Goal: Obtain resource: Download file/media

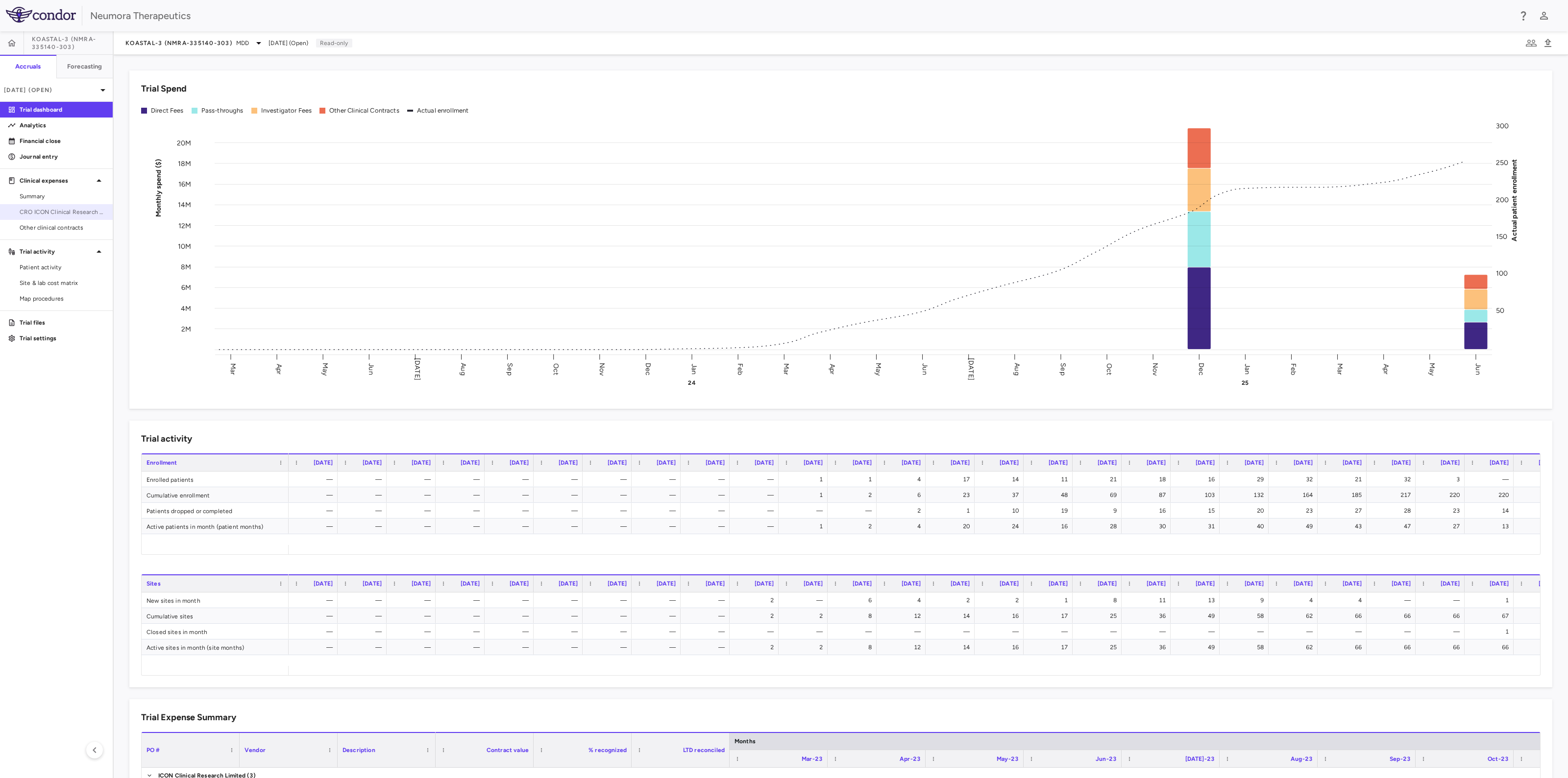
click span "CRO ICON Clinical Research Limited"
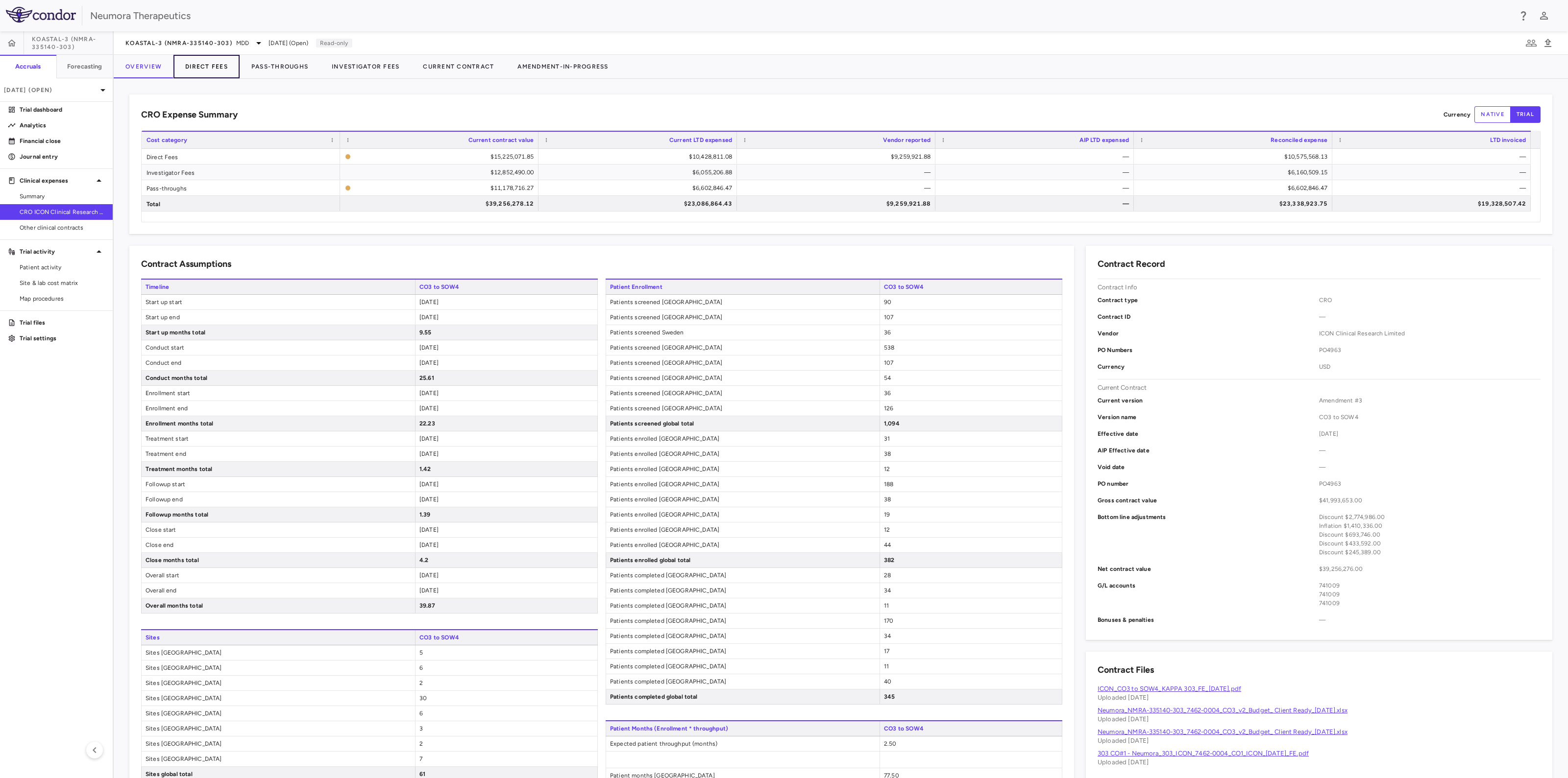
click button "Direct Fees"
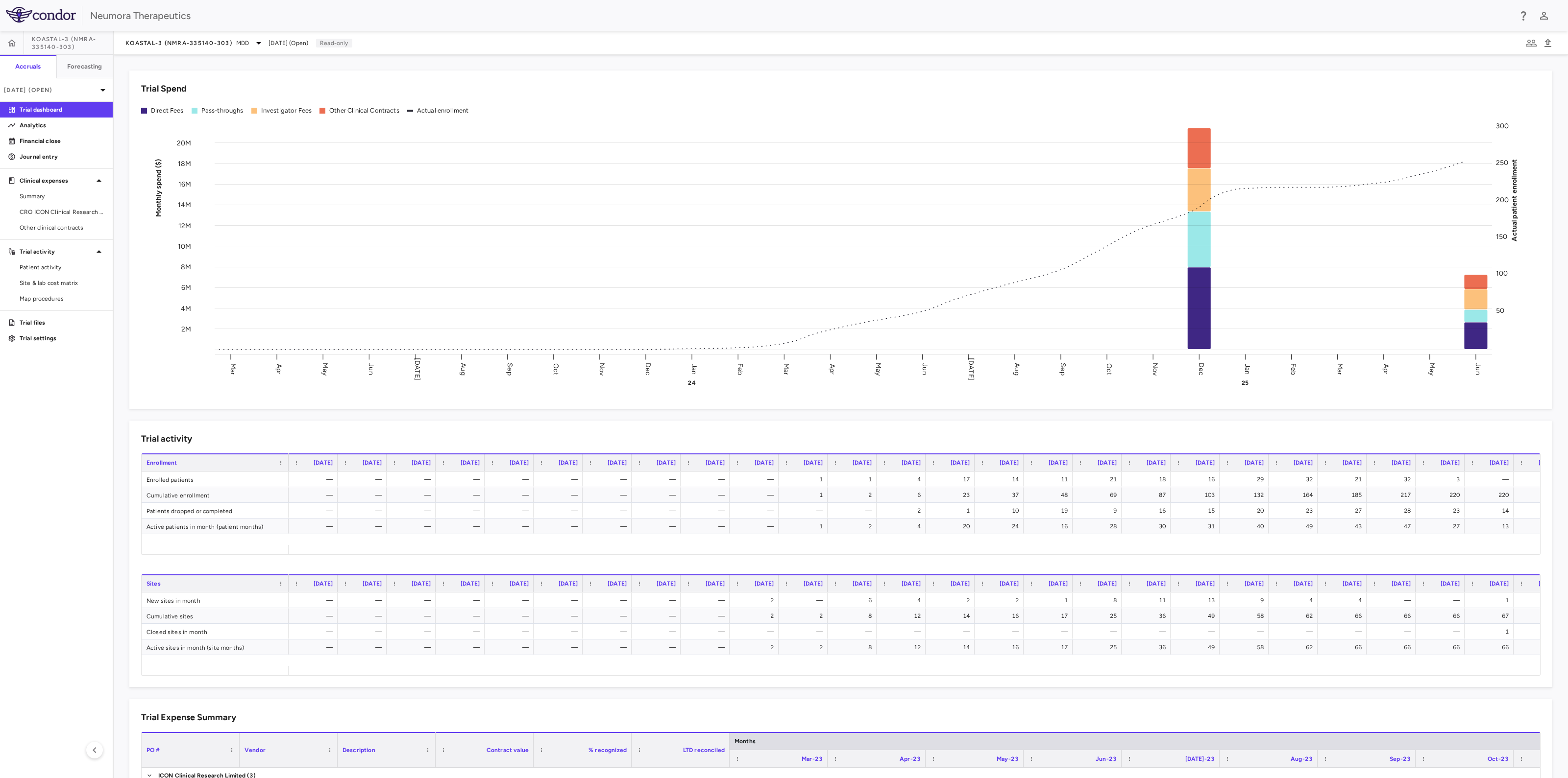
drag, startPoint x: 42, startPoint y: 209, endPoint x: 153, endPoint y: 181, distance: 114.5
click at [42, 209] on span "CRO ICON Clinical Research Limited" at bounding box center [62, 212] width 85 height 9
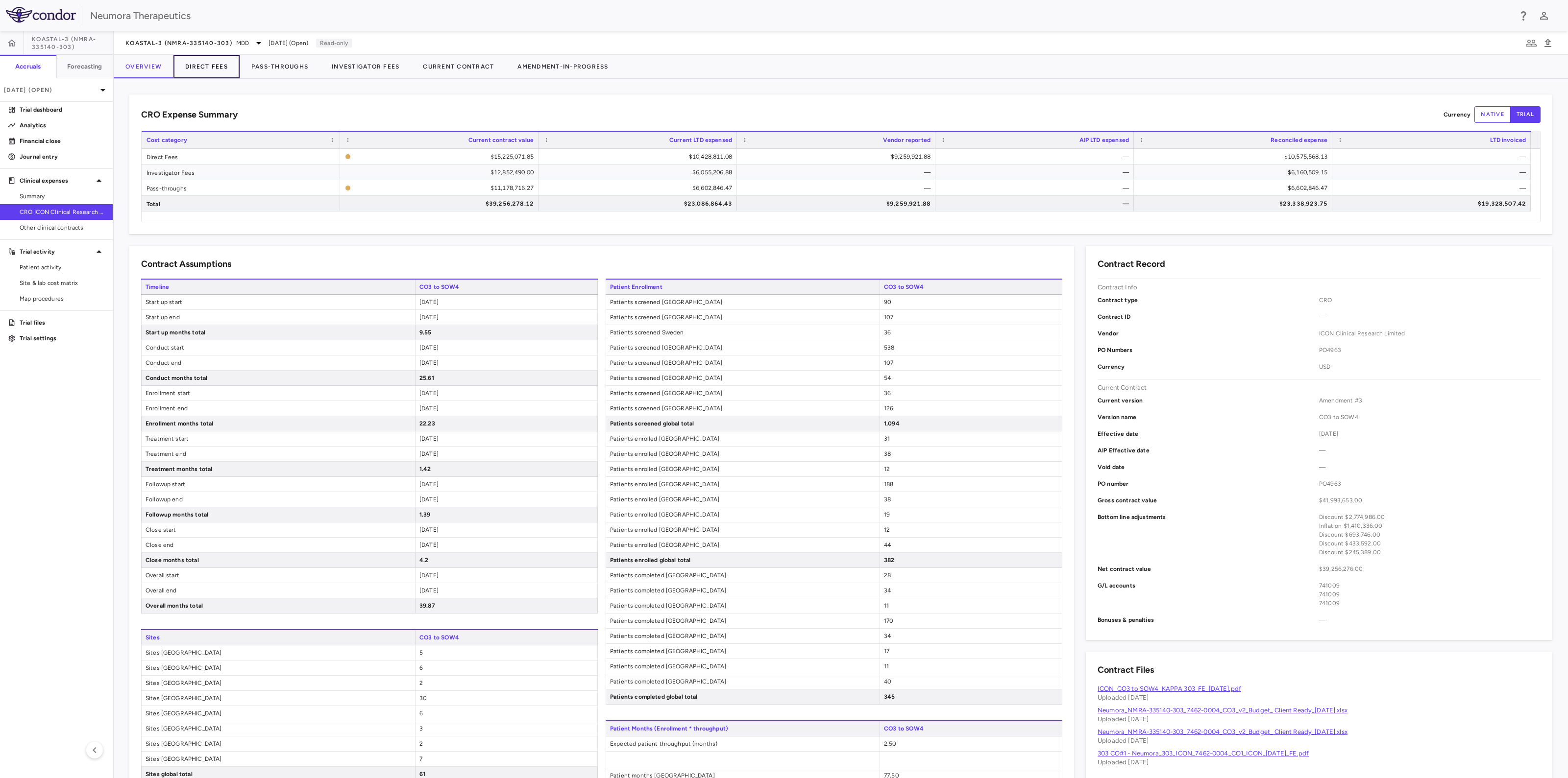
click at [213, 58] on button "Direct Fees" at bounding box center [206, 66] width 66 height 23
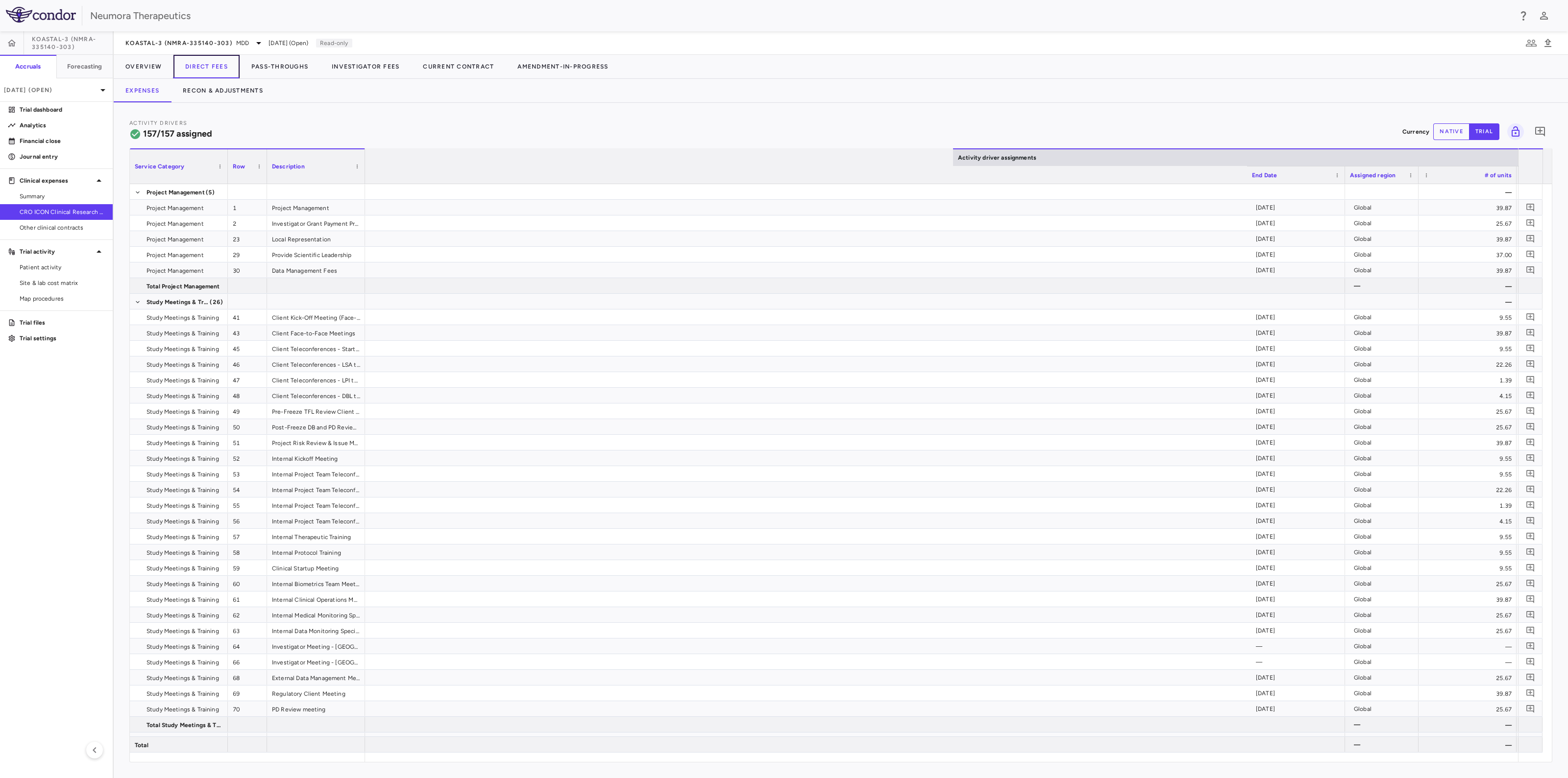
scroll to position [0, 1009]
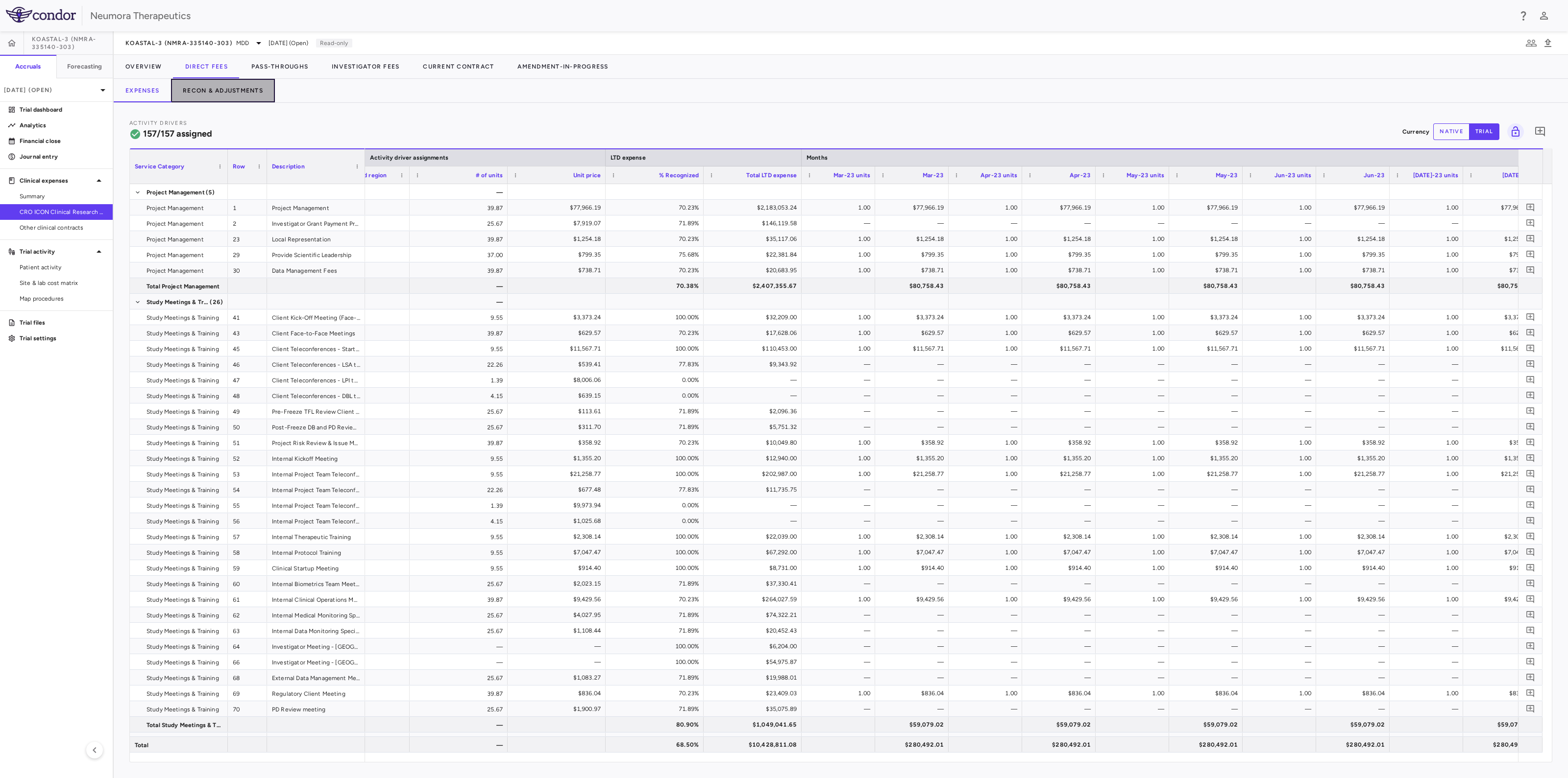
click at [214, 97] on button "Recon & Adjustments" at bounding box center [223, 90] width 104 height 23
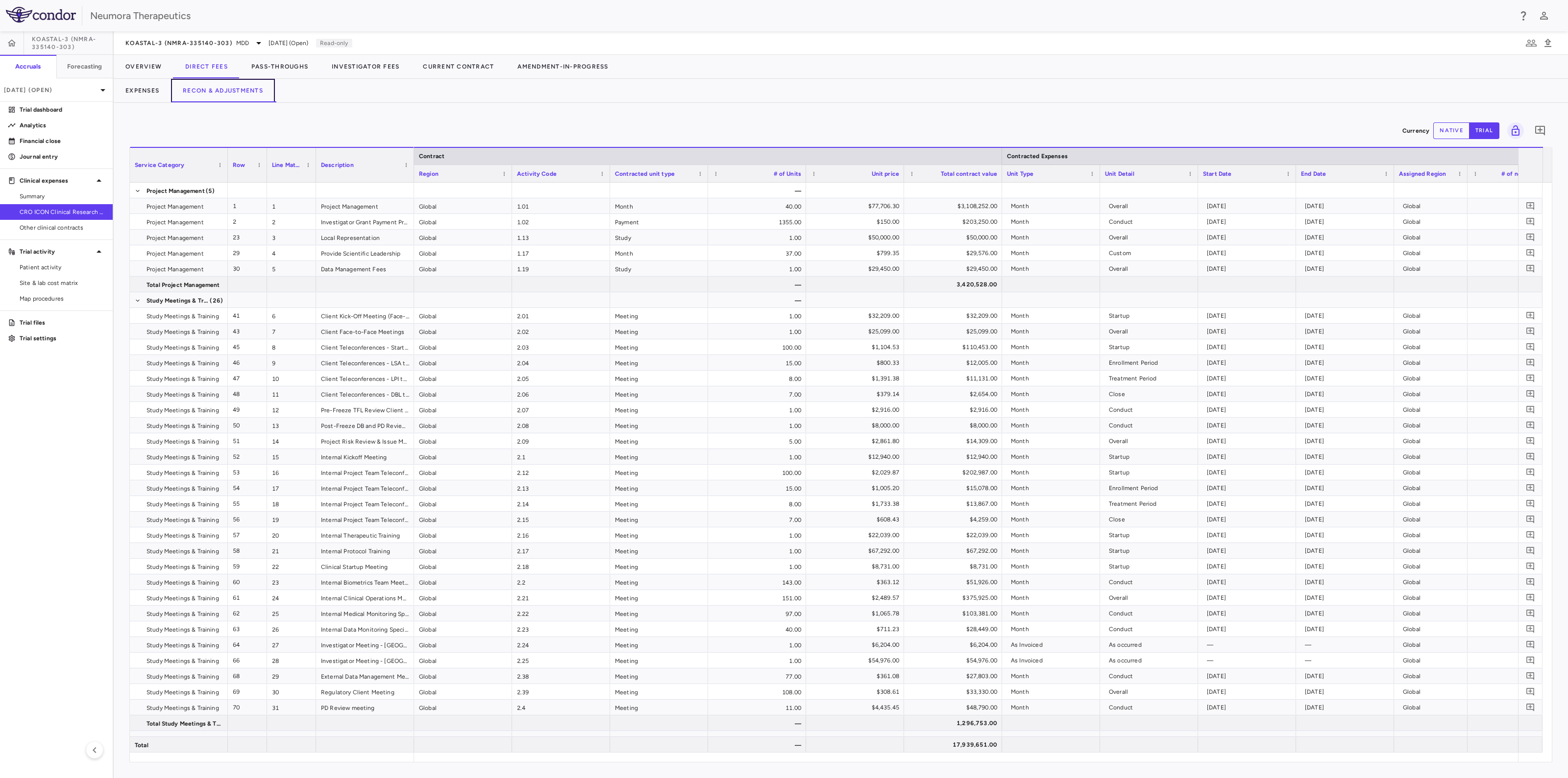
scroll to position [0, 966]
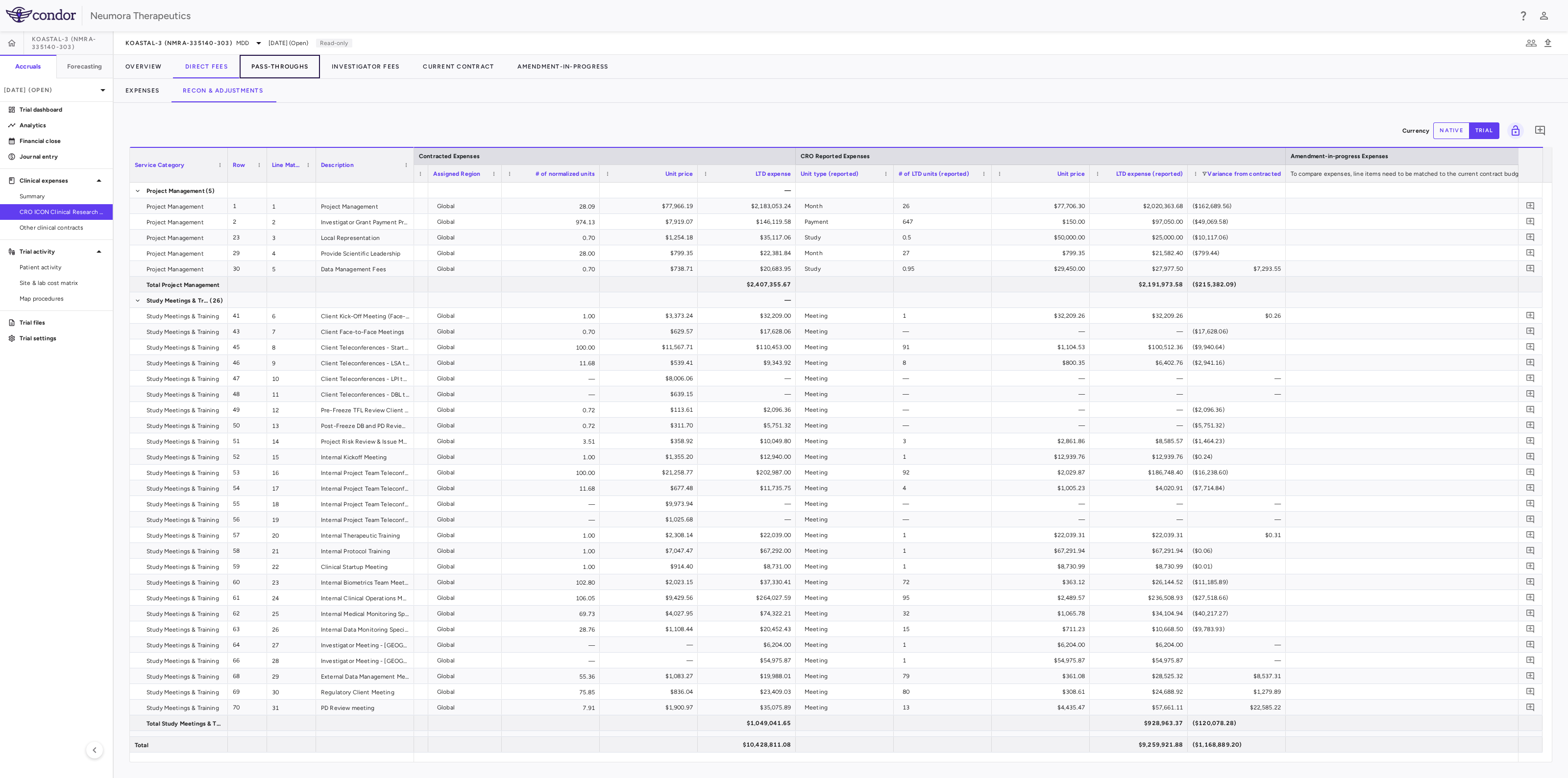
click at [262, 61] on button "Pass-Throughs" at bounding box center [279, 66] width 80 height 23
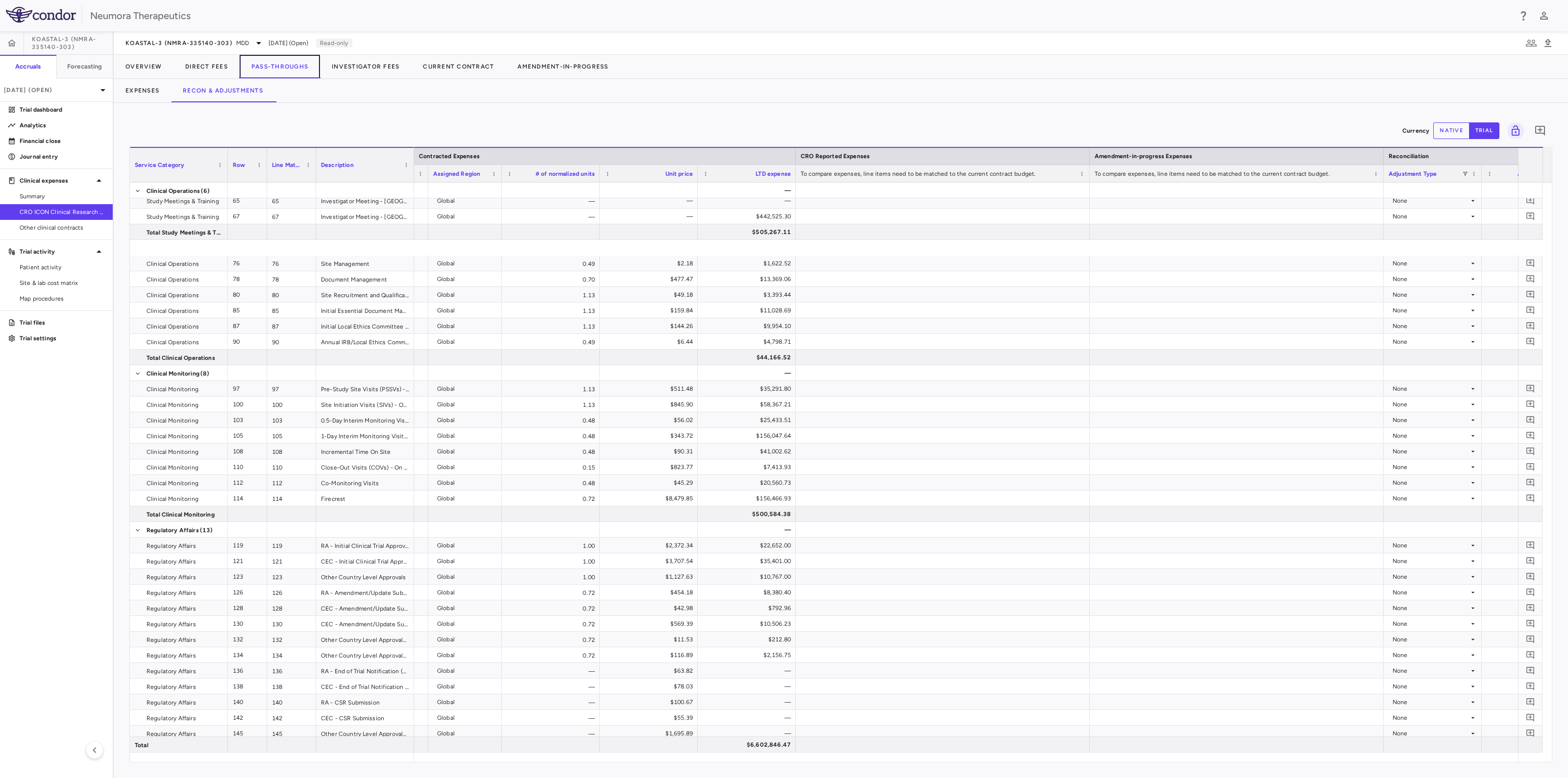
scroll to position [777, 0]
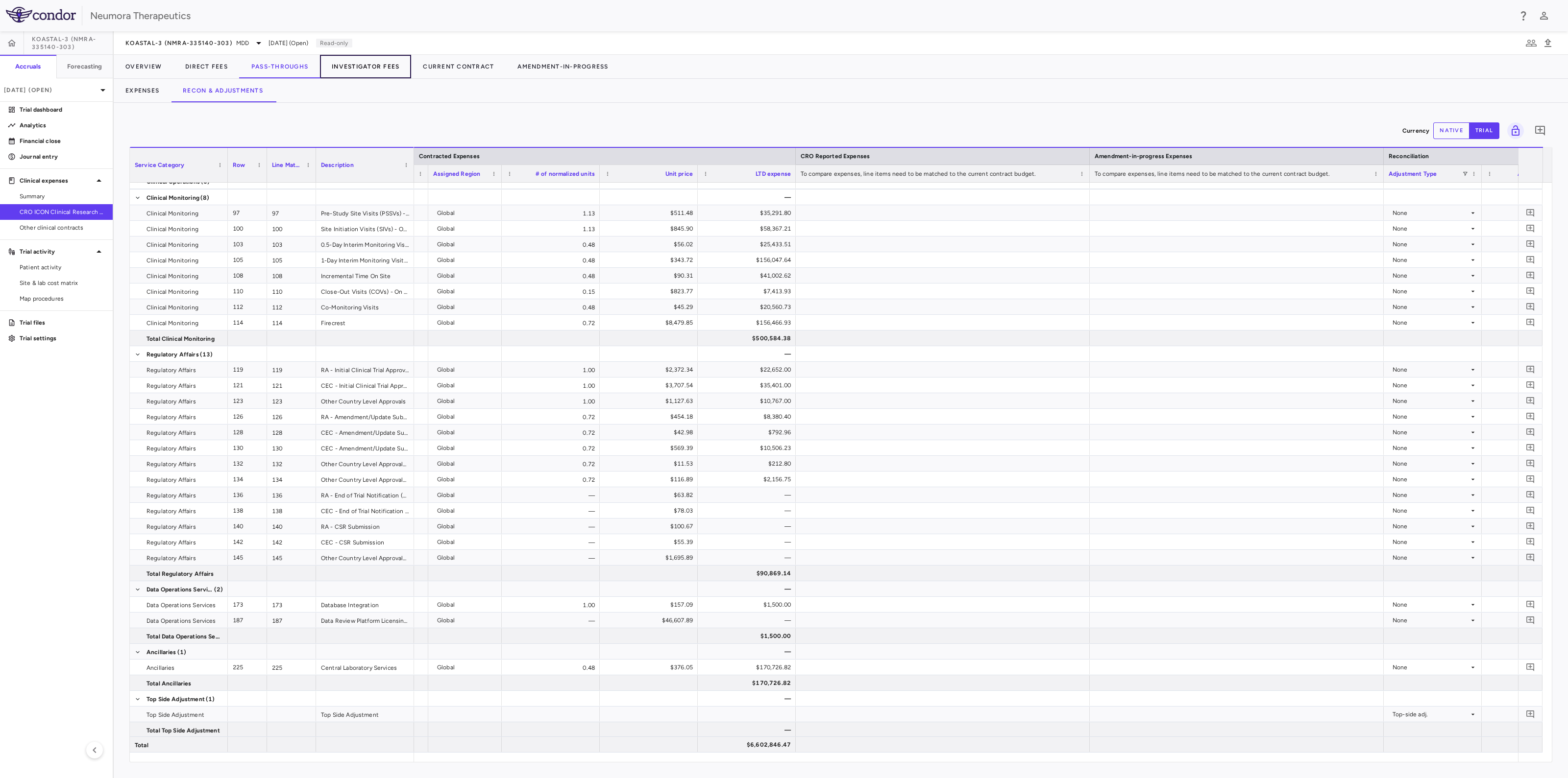
click at [358, 68] on button "Investigator Fees" at bounding box center [365, 66] width 91 height 23
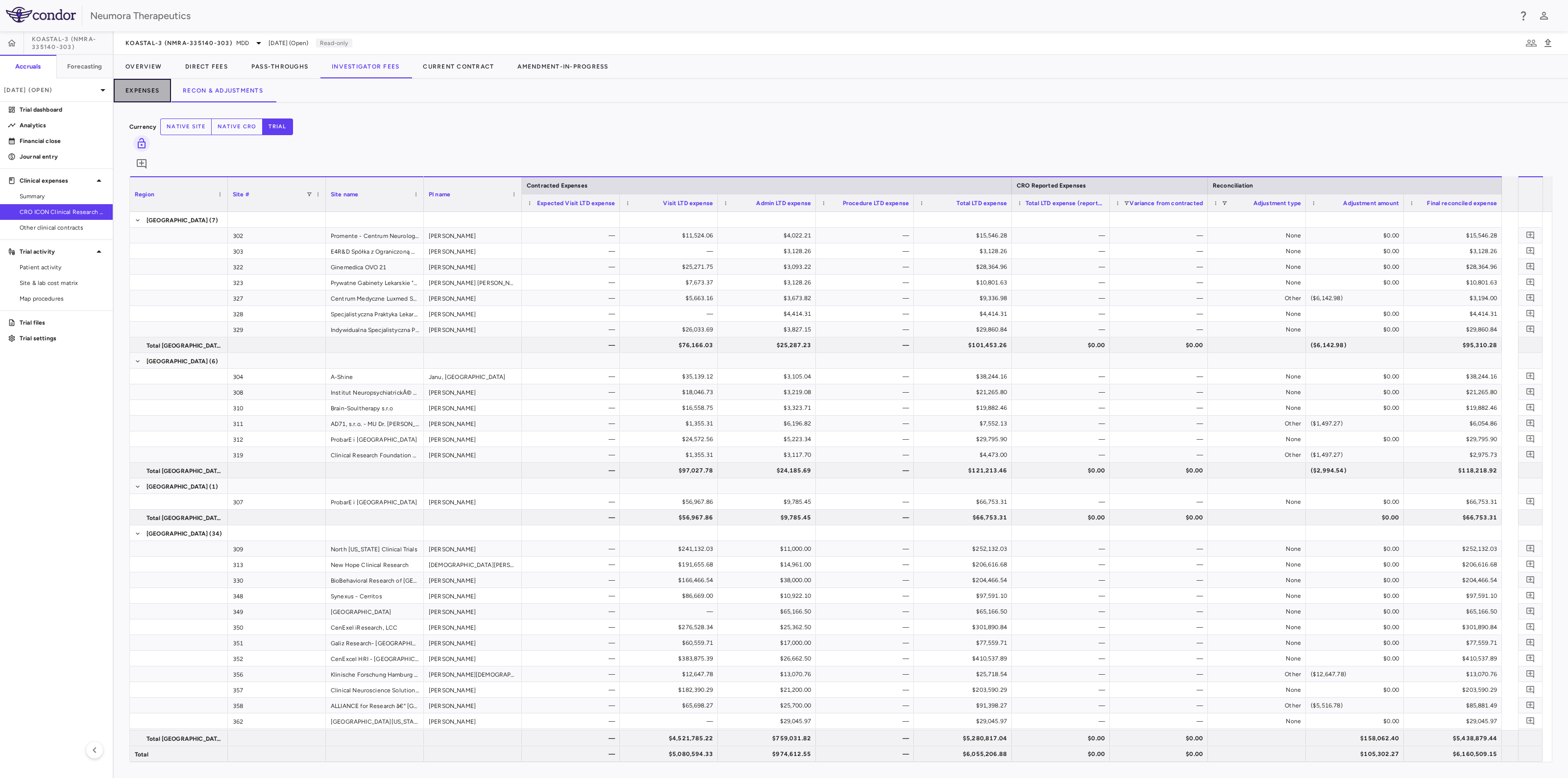
click at [150, 89] on button "Expenses" at bounding box center [142, 90] width 57 height 23
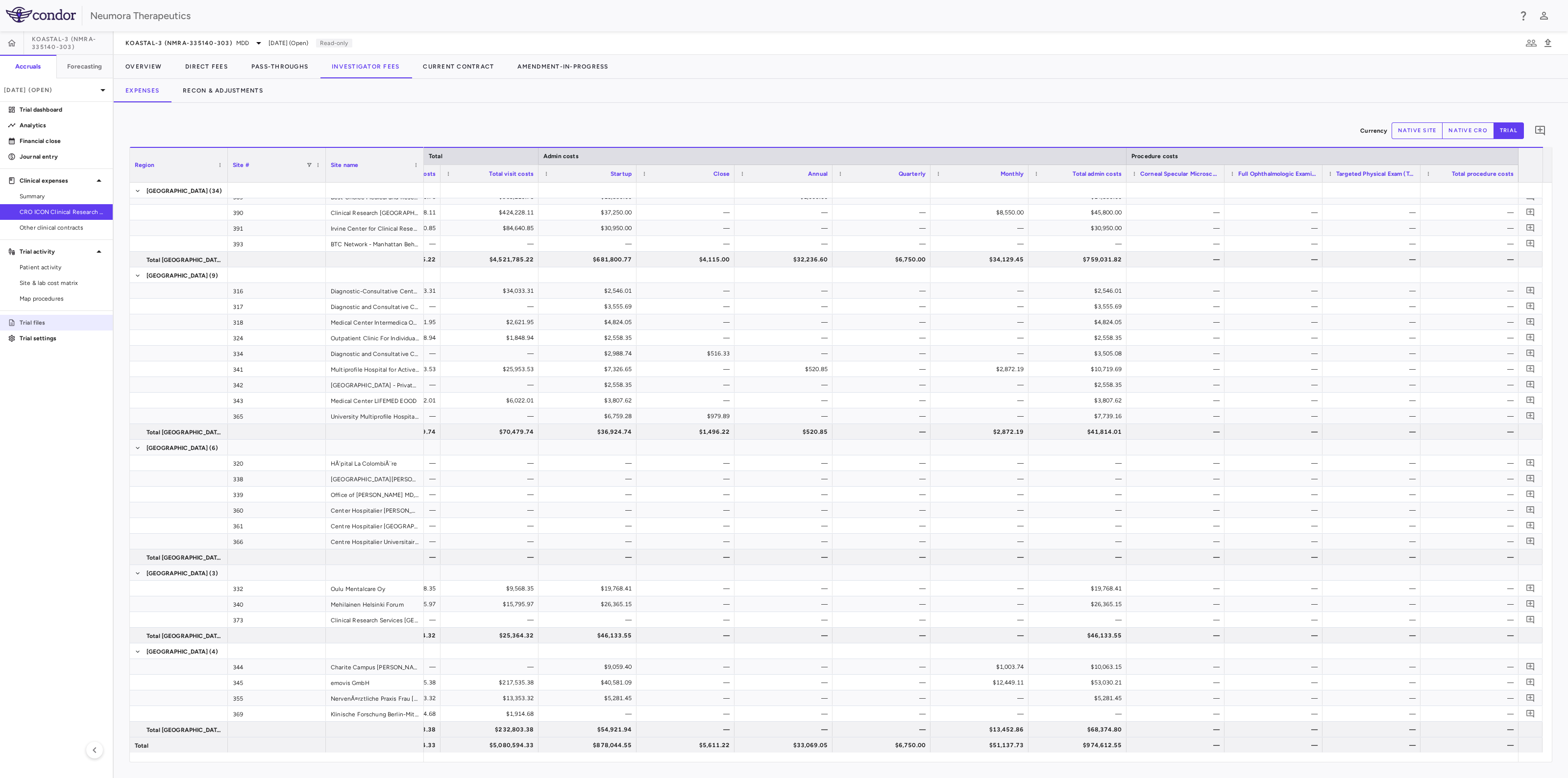
click at [27, 323] on p "Trial files" at bounding box center [62, 323] width 85 height 9
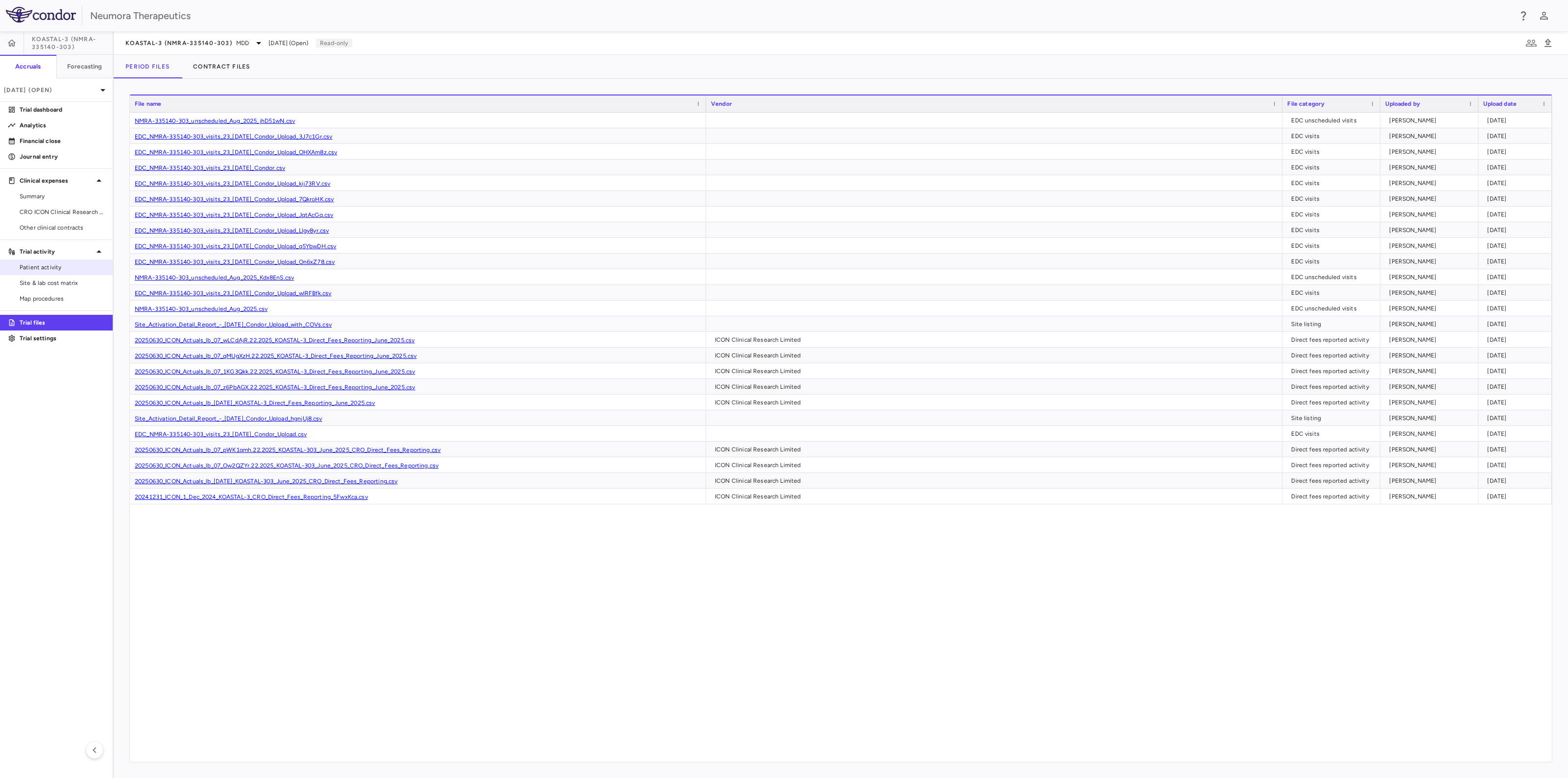
click at [39, 272] on link "Patient activity" at bounding box center [56, 267] width 113 height 15
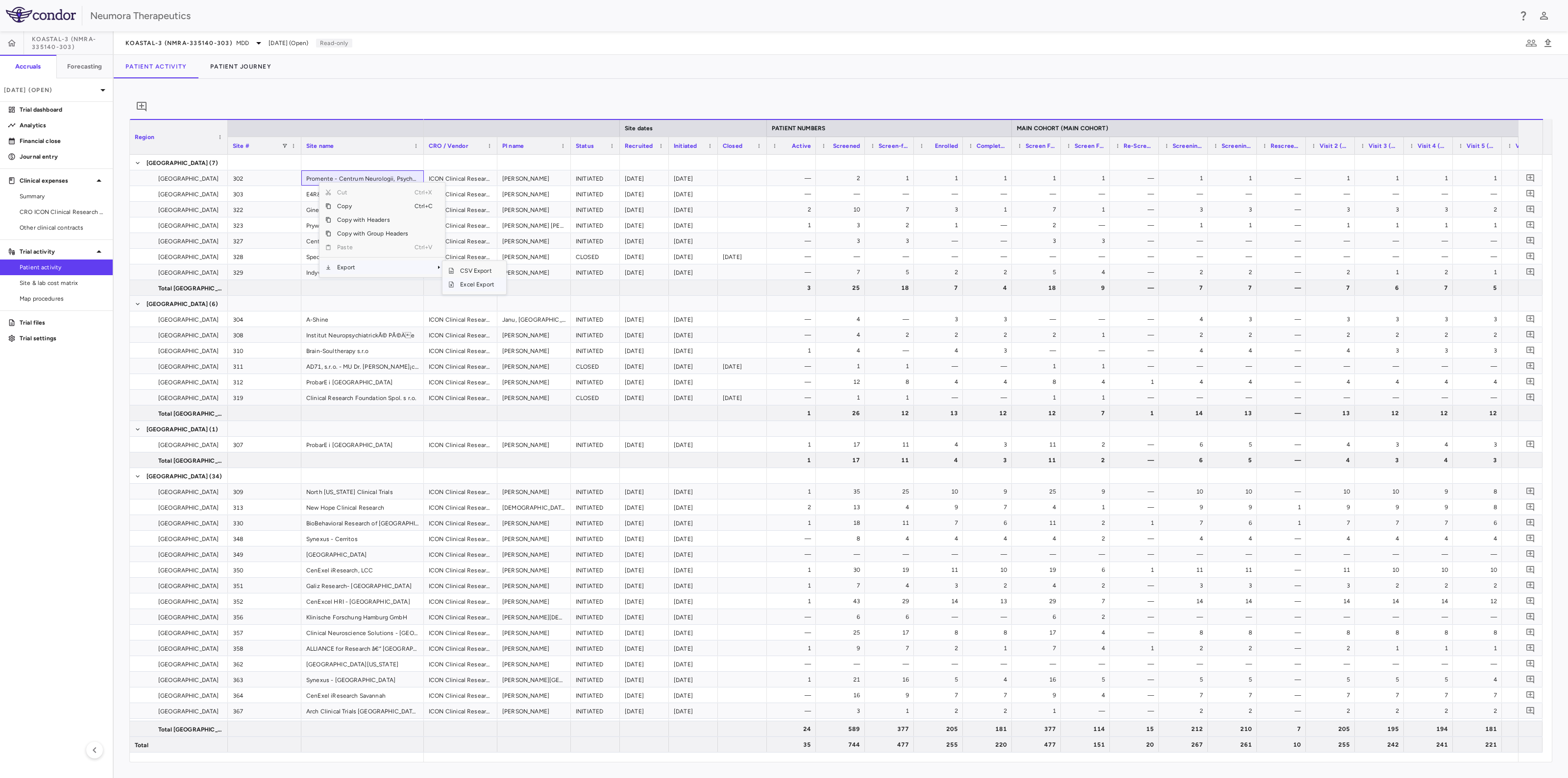
click at [473, 290] on span "Excel Export" at bounding box center [477, 284] width 46 height 14
click at [55, 215] on span "CRO ICON Clinical Research Limited" at bounding box center [62, 212] width 85 height 9
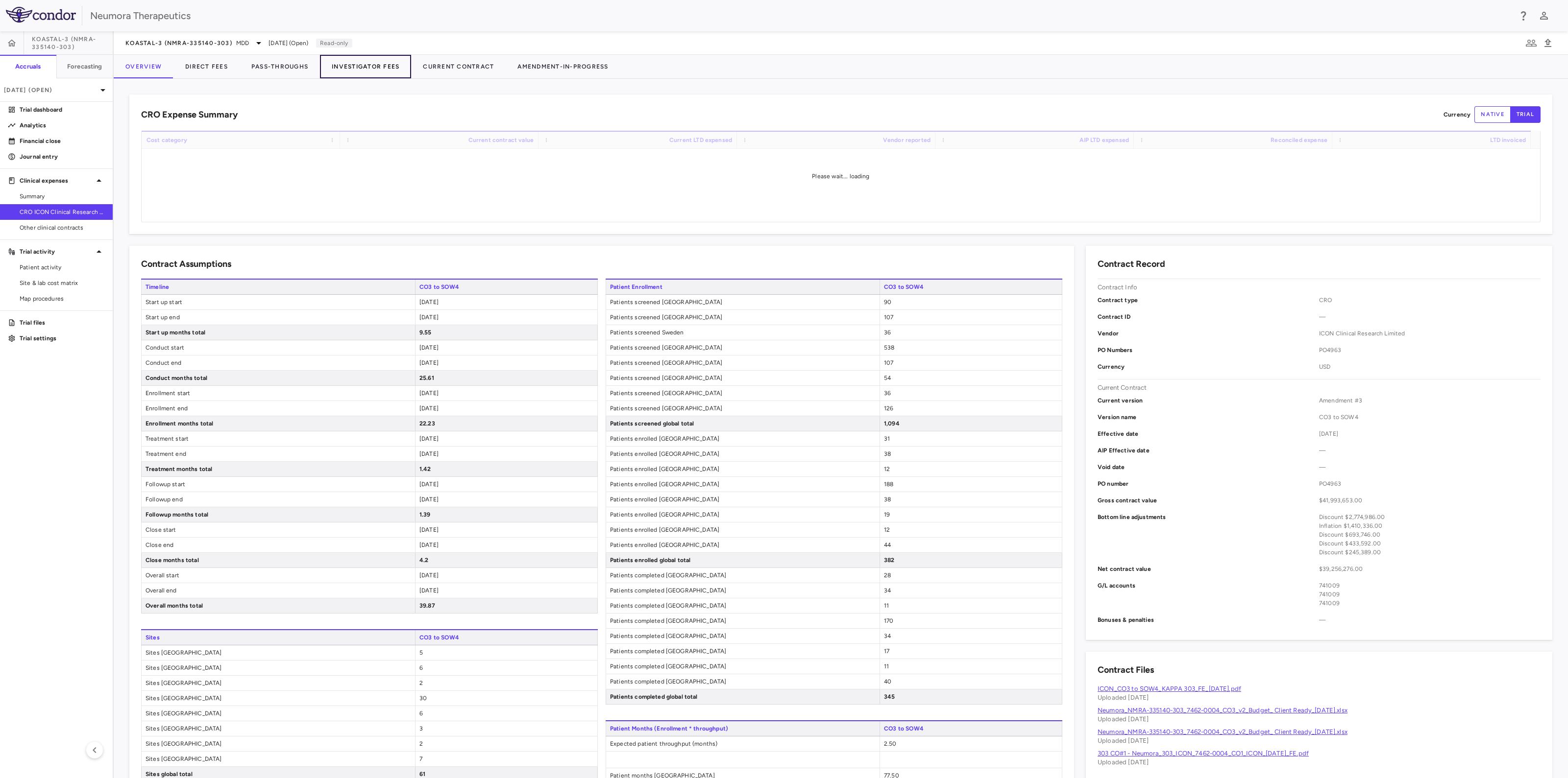
drag, startPoint x: 372, startPoint y: 62, endPoint x: 365, endPoint y: 64, distance: 7.3
click at [372, 62] on button "Investigator Fees" at bounding box center [365, 66] width 91 height 23
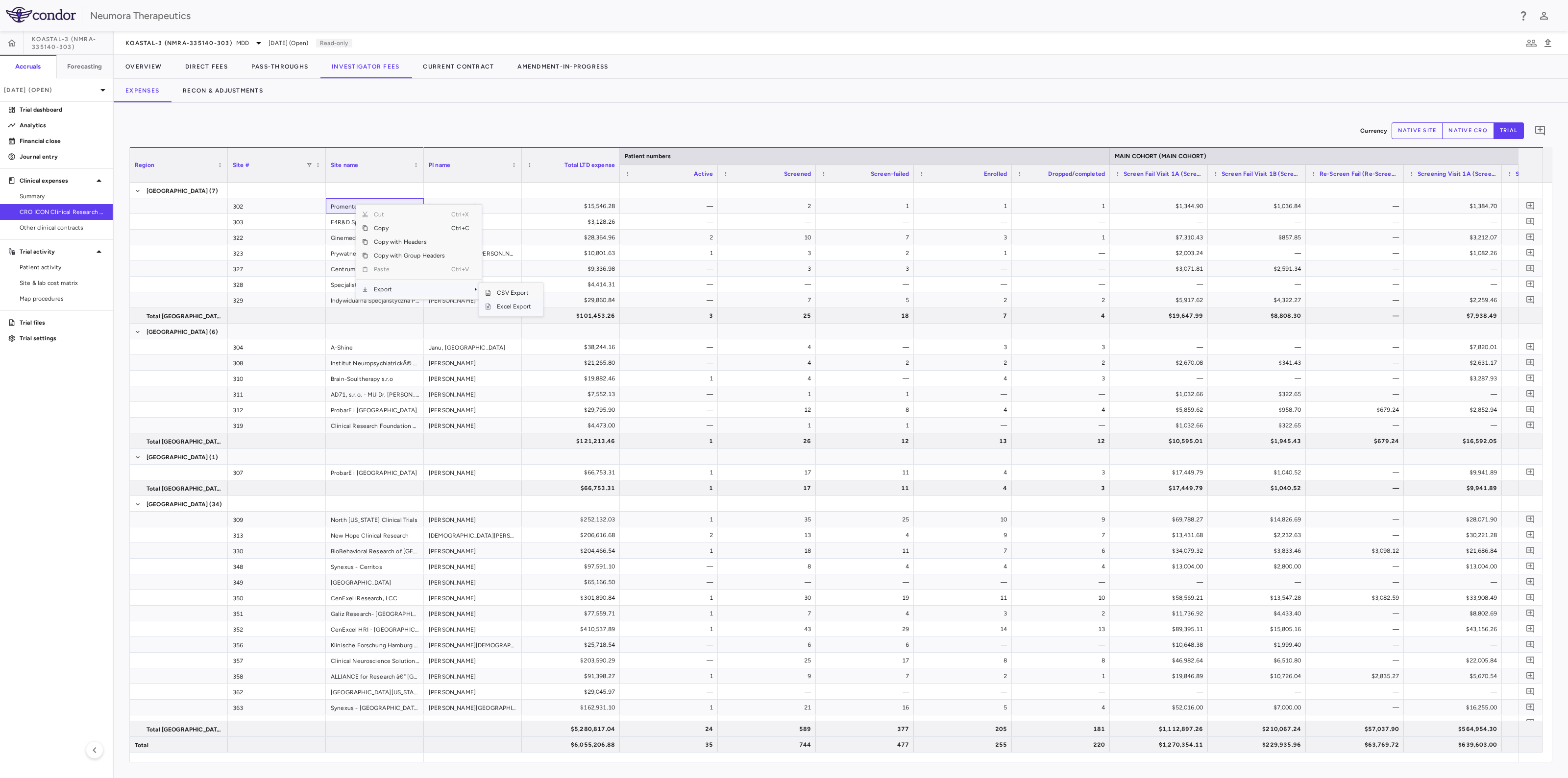
click at [508, 306] on span "Excel Export" at bounding box center [513, 306] width 46 height 14
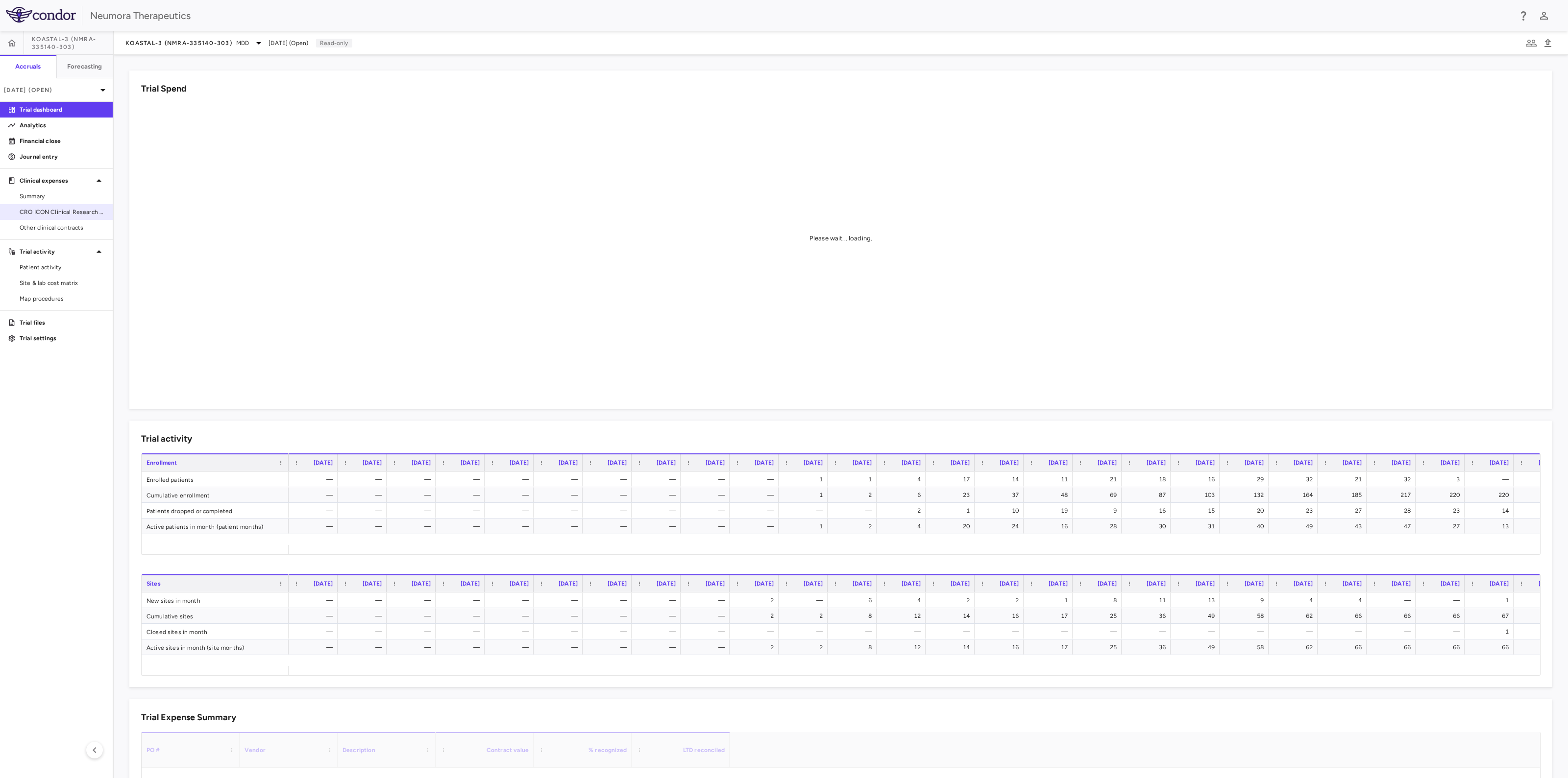
click at [49, 207] on span "CRO ICON Clinical Research Limited" at bounding box center [62, 212] width 85 height 9
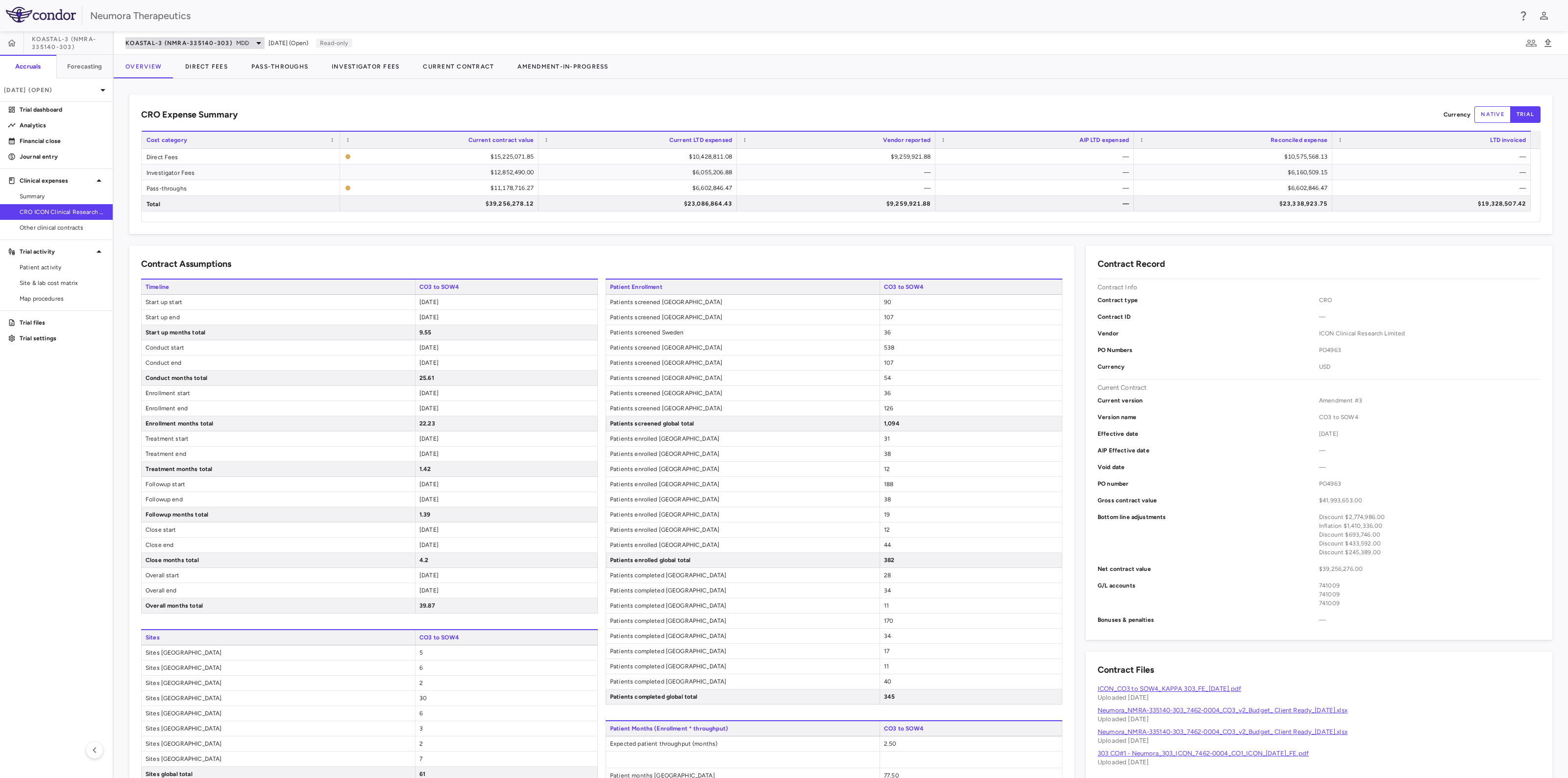
click at [233, 43] on div "KOASTAL-3 (NMRA-335140-303) MDD" at bounding box center [195, 43] width 139 height 12
click at [233, 43] on div at bounding box center [784, 389] width 1568 height 778
click at [358, 68] on button "Investigator Fees" at bounding box center [365, 66] width 91 height 23
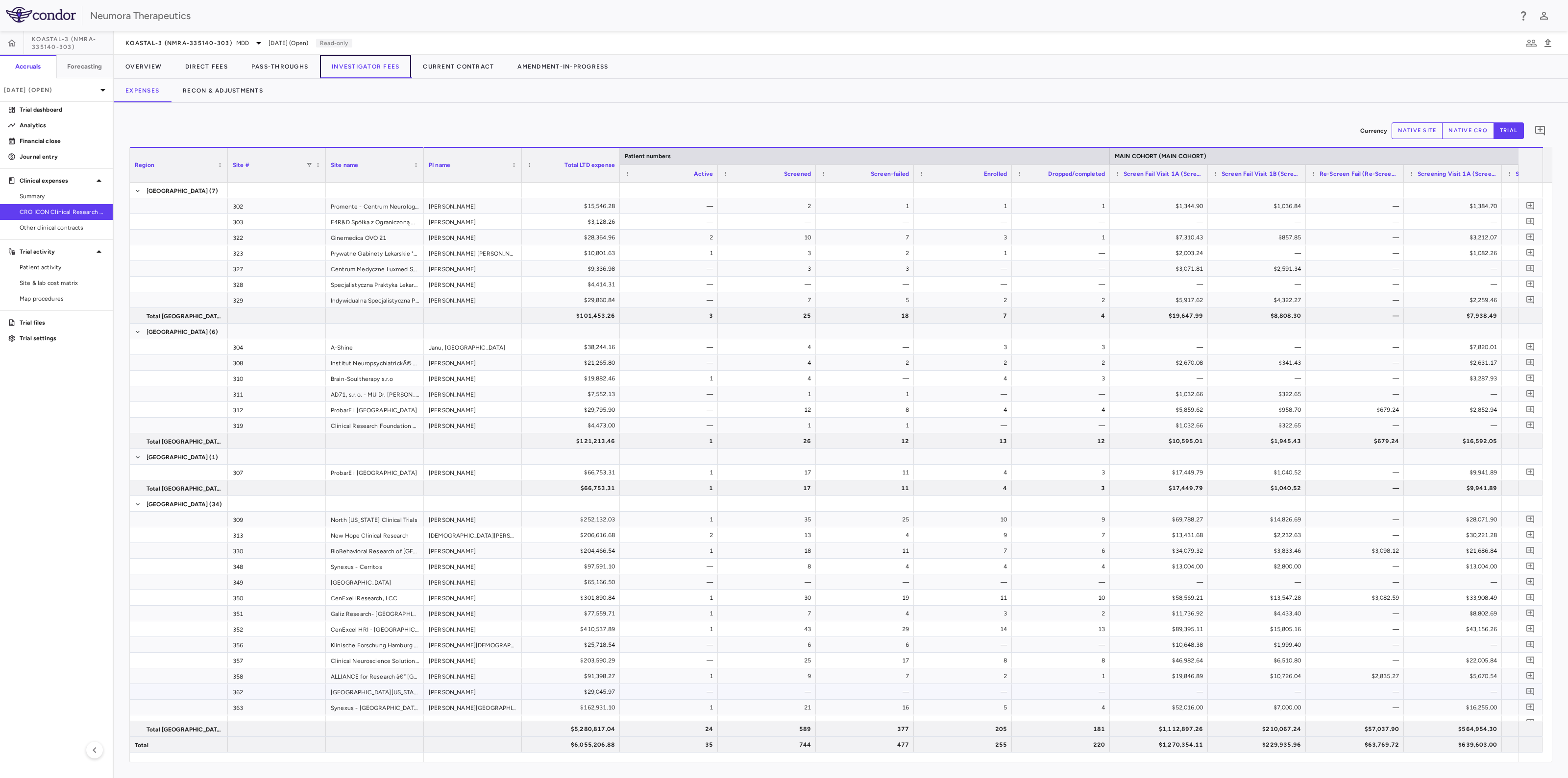
scroll to position [306, 0]
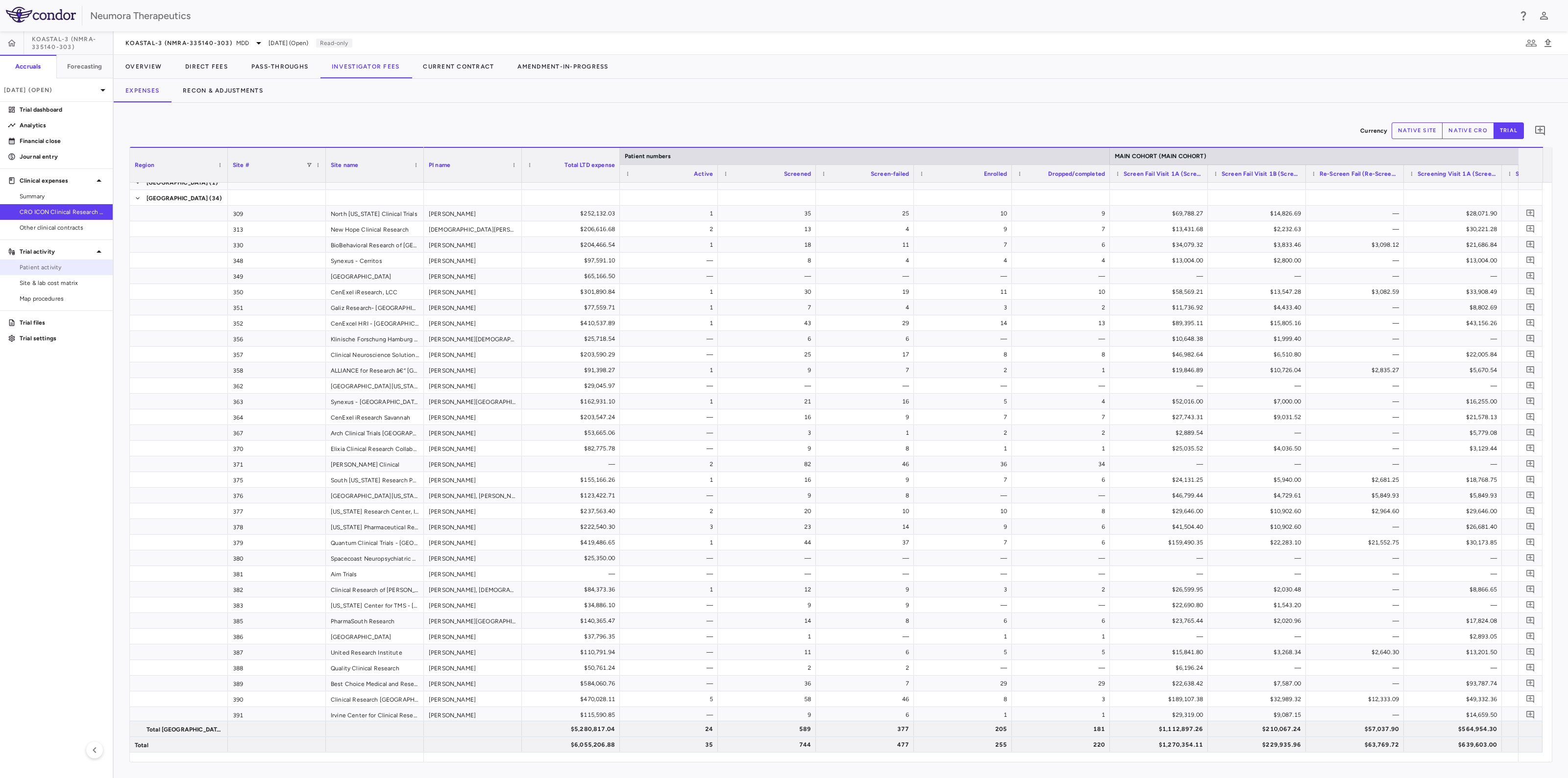
click at [40, 270] on span "Patient activity" at bounding box center [62, 267] width 85 height 9
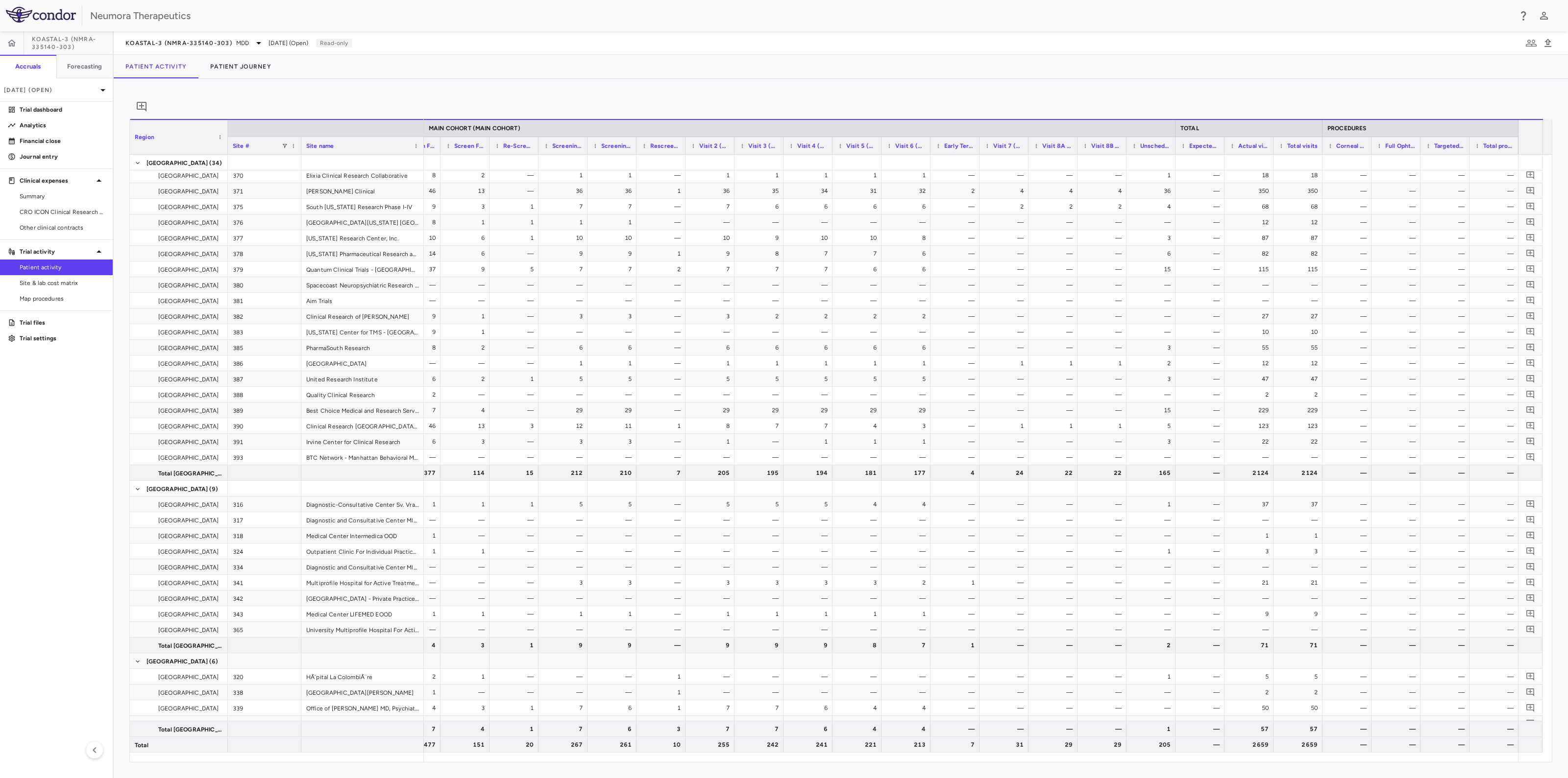
scroll to position [551, 0]
click at [258, 44] on icon at bounding box center [259, 43] width 12 height 12
click at [174, 172] on p "KOASTAL-LT (NMRA-335140-501) • MDD (Safety and Effectiveness)" at bounding box center [186, 165] width 86 height 26
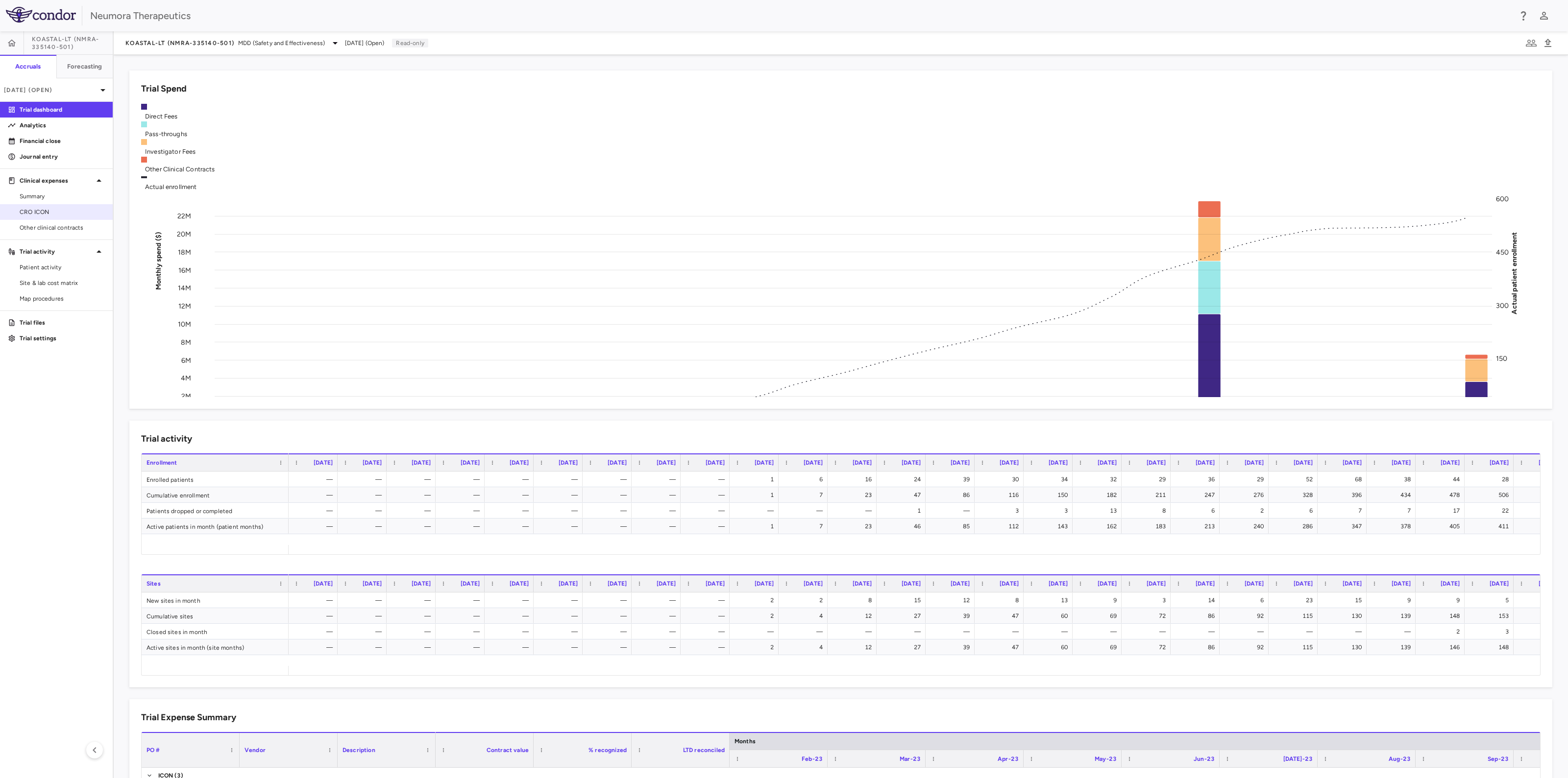
drag, startPoint x: 42, startPoint y: 209, endPoint x: 78, endPoint y: 208, distance: 36.0
click at [42, 209] on span "CRO ICON" at bounding box center [62, 212] width 85 height 9
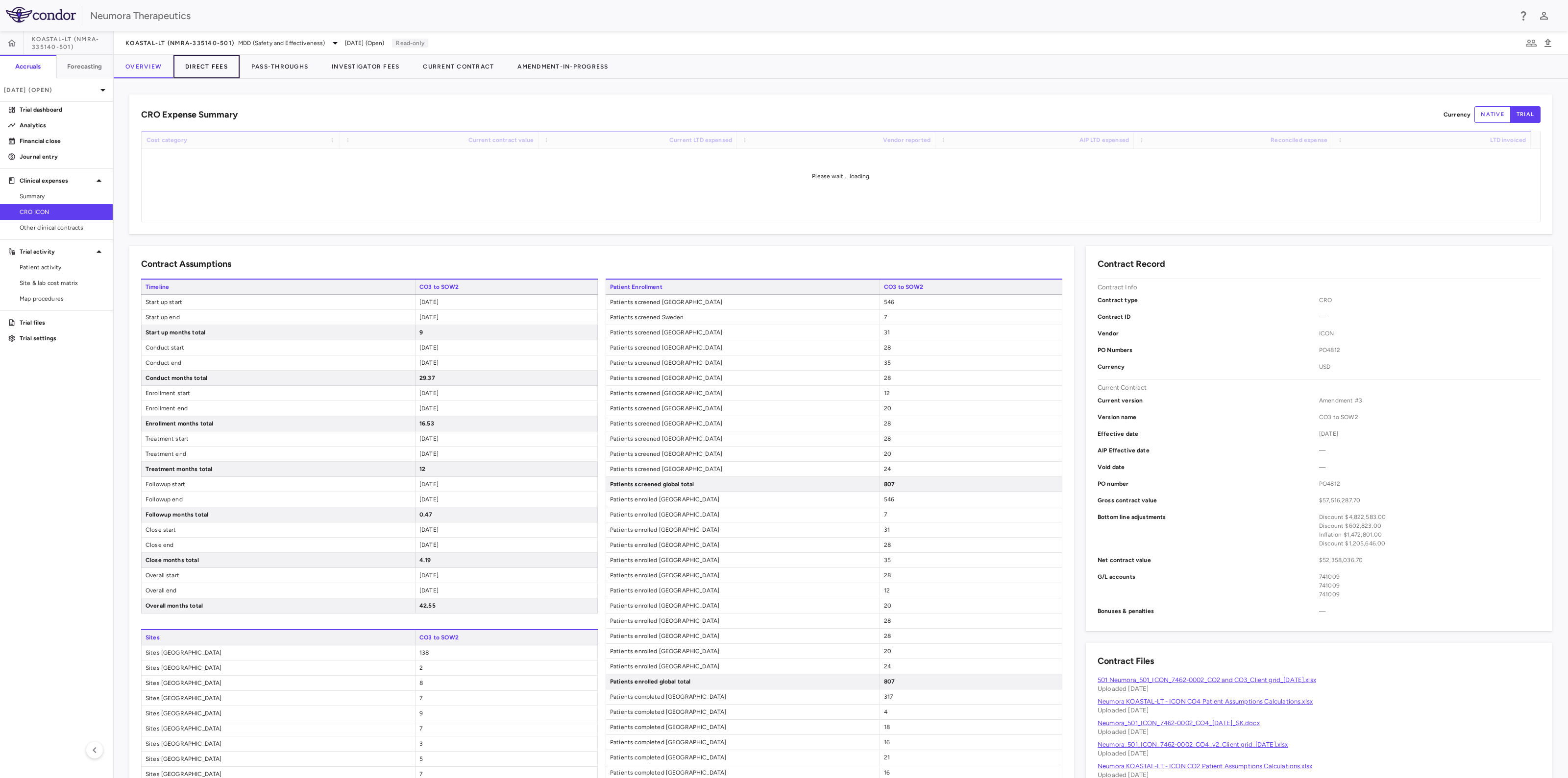
click at [216, 67] on button "Direct Fees" at bounding box center [206, 66] width 66 height 23
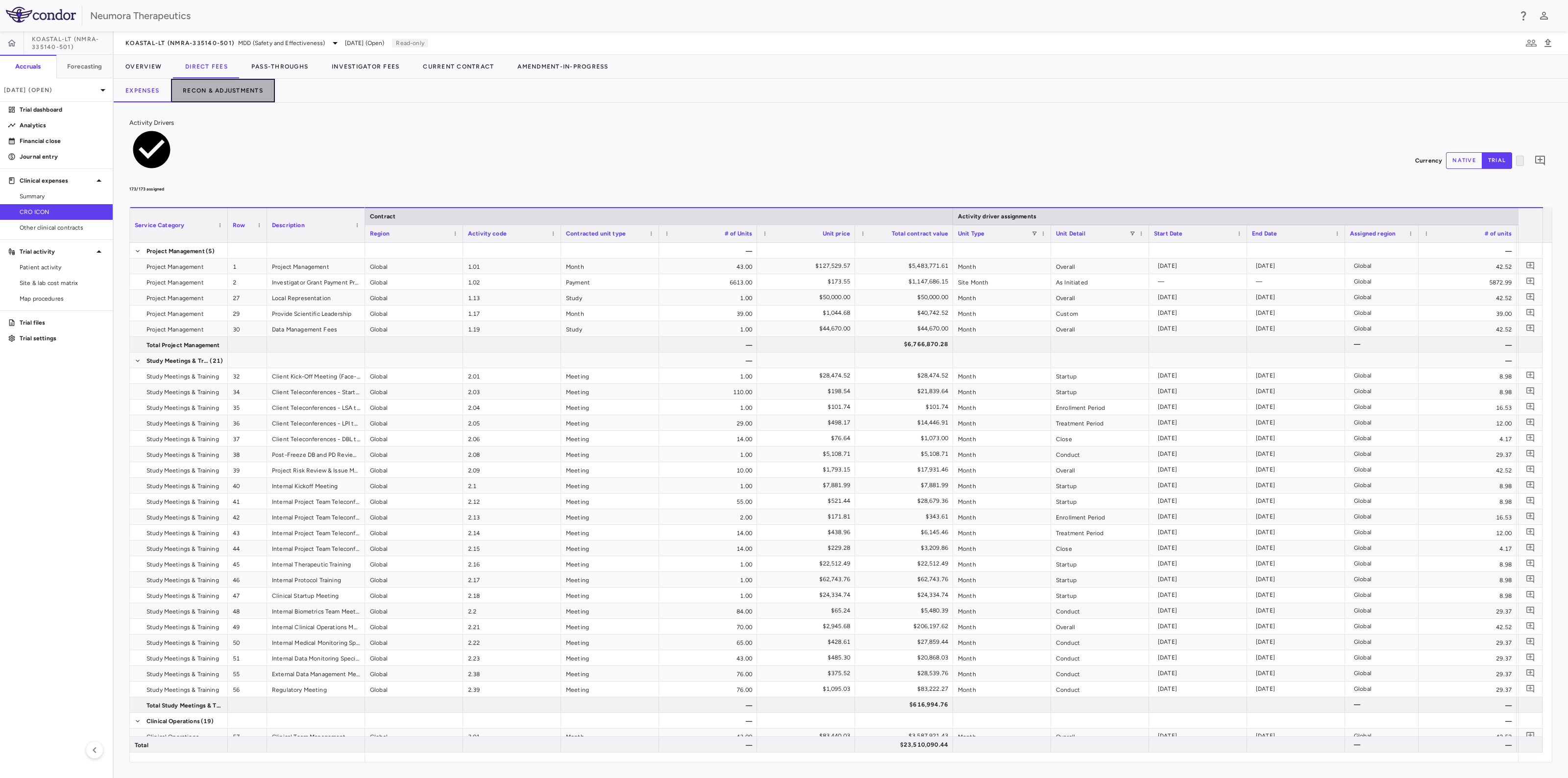
click at [232, 93] on button "Recon & Adjustments" at bounding box center [223, 90] width 104 height 23
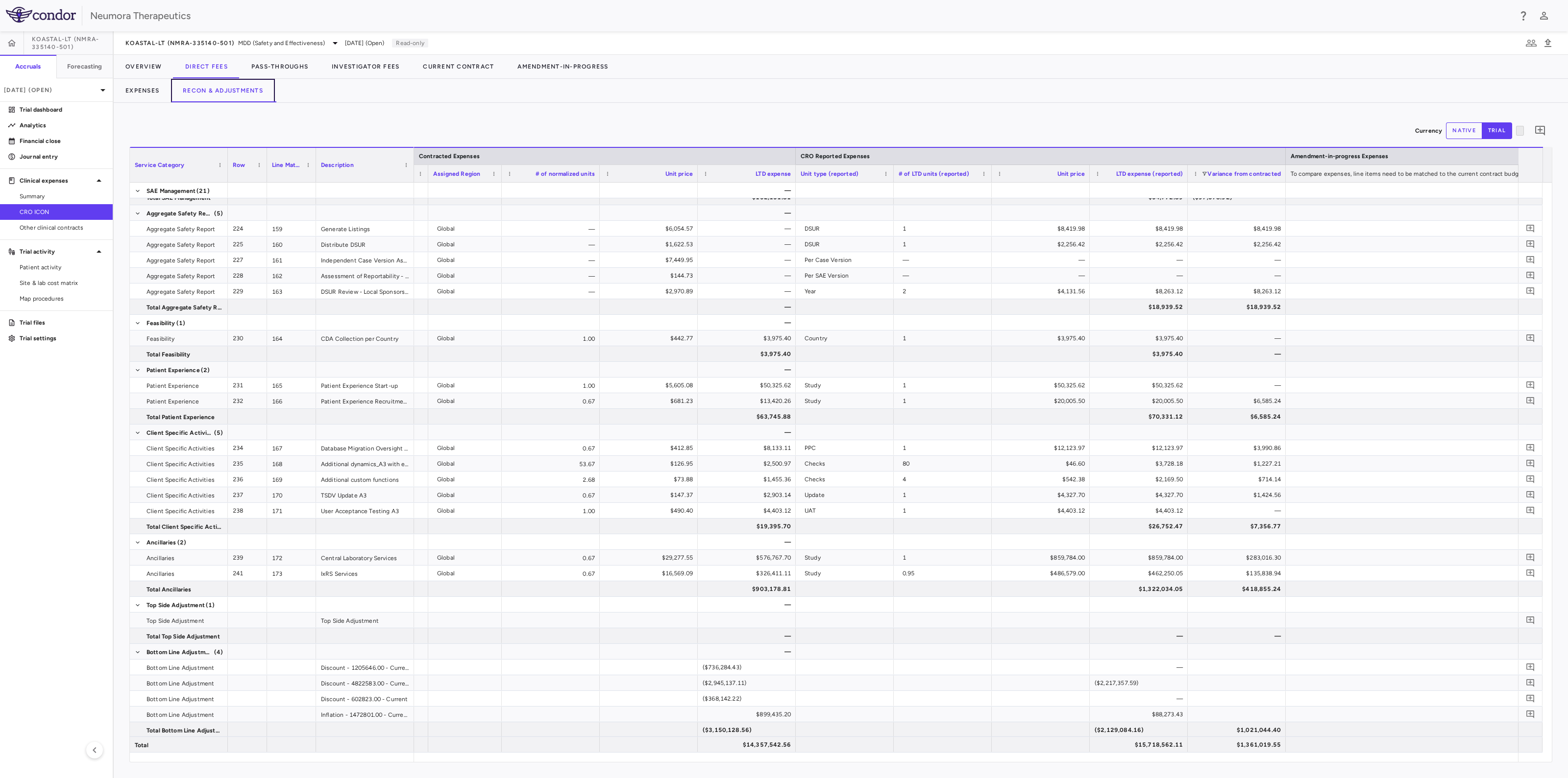
scroll to position [0, 1321]
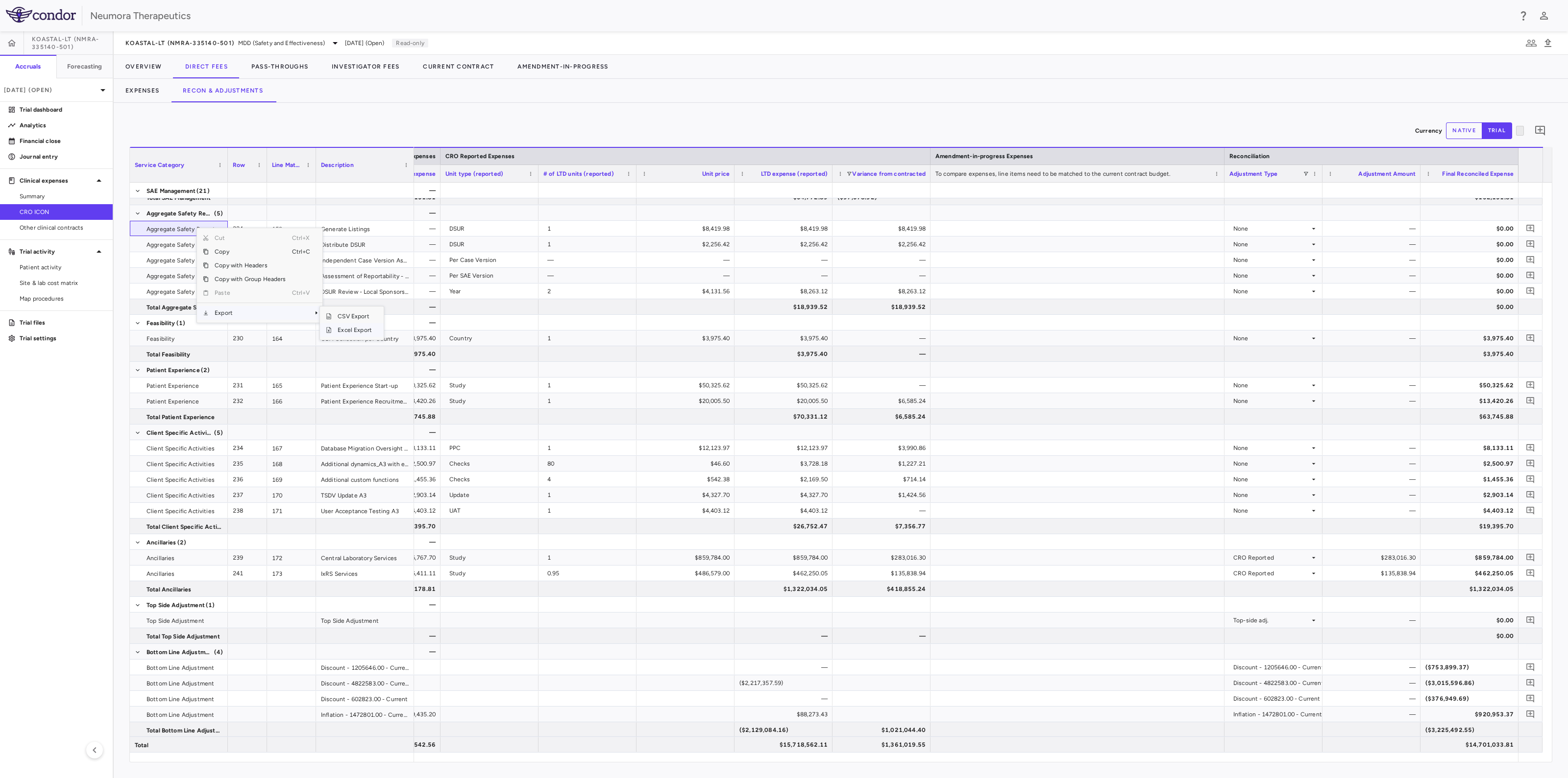
click at [346, 329] on span "Excel Export" at bounding box center [354, 330] width 46 height 14
